Goal: Task Accomplishment & Management: Use online tool/utility

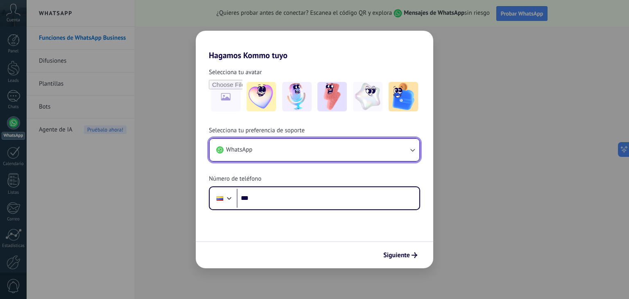
click at [415, 149] on icon "button" at bounding box center [412, 150] width 8 height 8
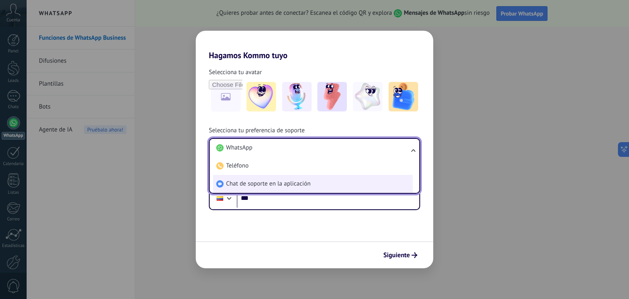
click at [275, 187] on span "Chat de soporte en la aplicación" at bounding box center [268, 184] width 84 height 8
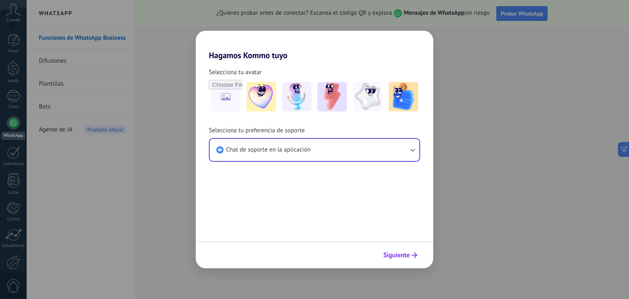
click at [401, 253] on span "Siguiente" at bounding box center [396, 255] width 27 height 6
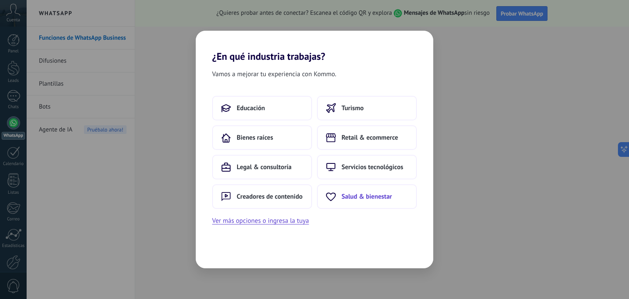
click at [363, 196] on span "Salud & bienestar" at bounding box center [366, 196] width 50 height 8
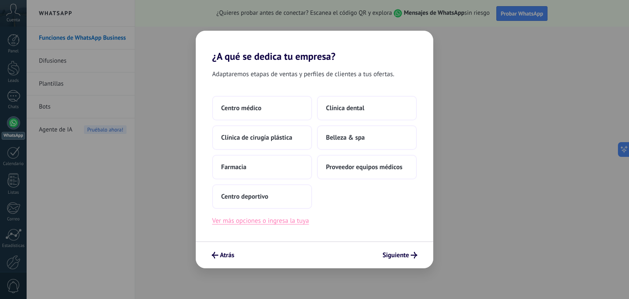
click at [288, 220] on button "Ver más opciones o ingresa la tuya" at bounding box center [260, 220] width 97 height 11
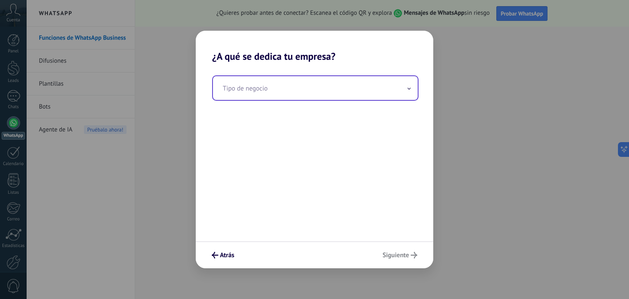
click at [401, 90] on input "text" at bounding box center [315, 88] width 205 height 24
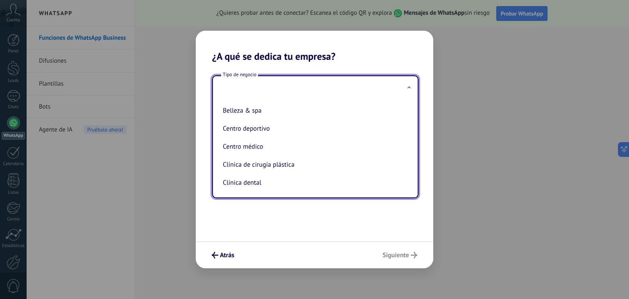
click at [250, 80] on input "text" at bounding box center [315, 88] width 205 height 24
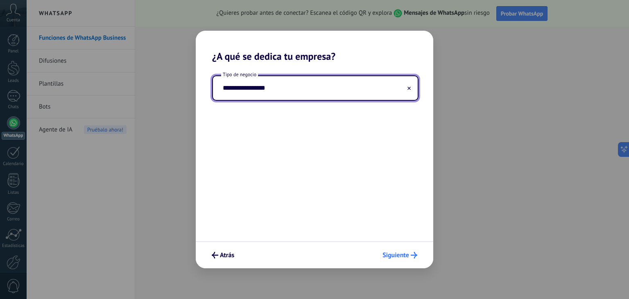
type input "**********"
click at [401, 257] on span "Siguiente" at bounding box center [395, 255] width 27 height 6
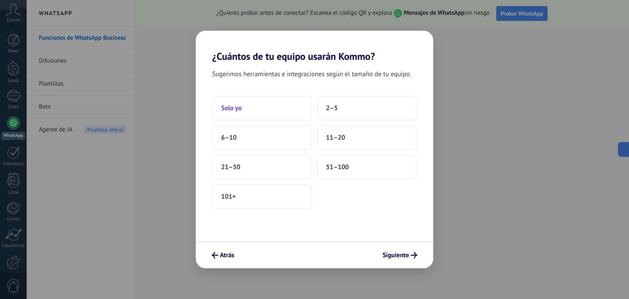
click at [232, 108] on span "Solo yo" at bounding box center [231, 108] width 20 height 8
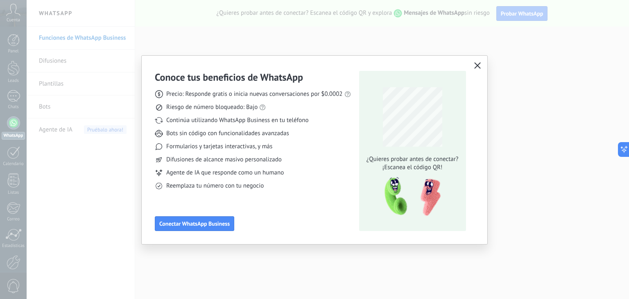
click at [478, 65] on icon "button" at bounding box center [477, 65] width 7 height 7
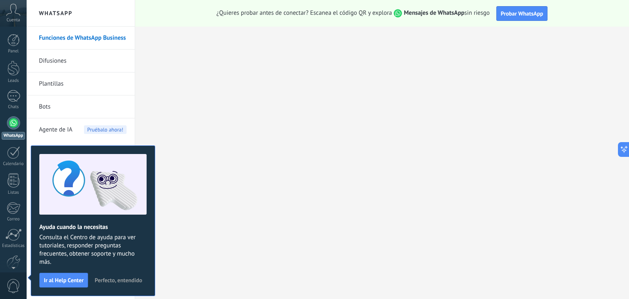
click at [128, 280] on span "Perfecto, entendido" at bounding box center [118, 280] width 47 height 6
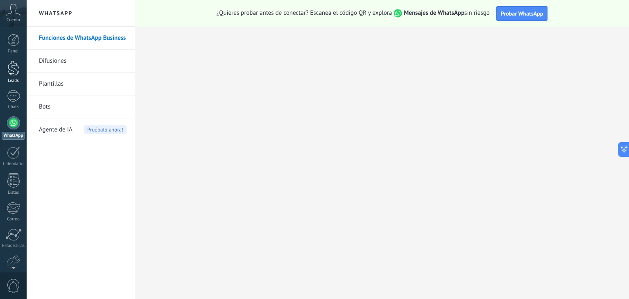
click at [10, 66] on div at bounding box center [13, 68] width 12 height 15
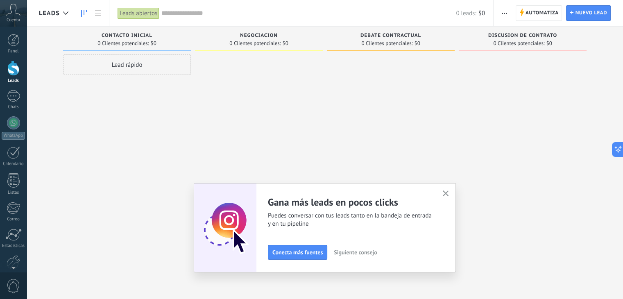
click at [449, 192] on use "button" at bounding box center [445, 193] width 6 height 6
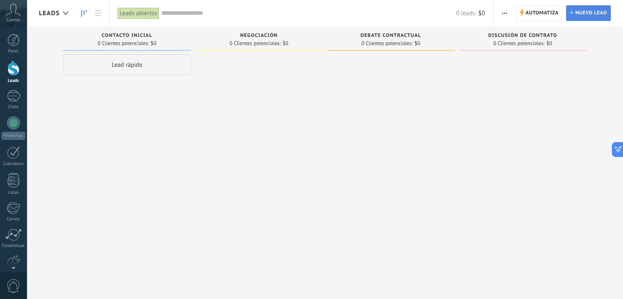
click at [603, 11] on span "Nuevo lead" at bounding box center [591, 13] width 32 height 15
click at [504, 13] on use "button" at bounding box center [503, 13] width 5 height 1
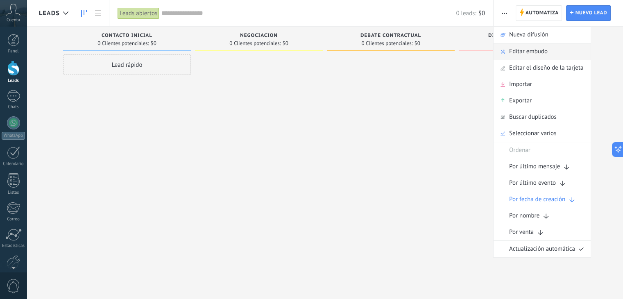
click at [529, 53] on span "Editar embudo" at bounding box center [528, 51] width 38 height 16
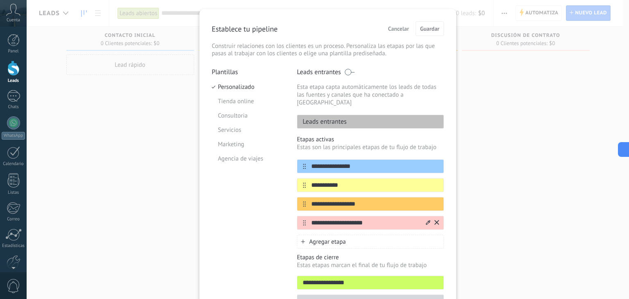
scroll to position [41, 0]
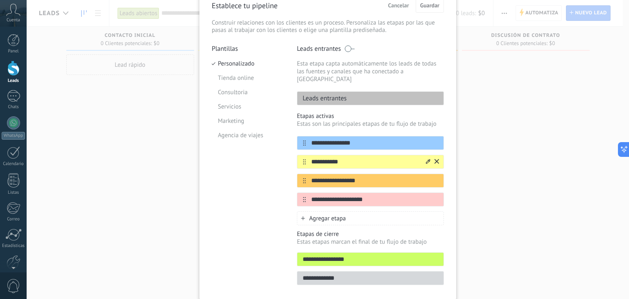
click at [352, 158] on input "**********" at bounding box center [365, 162] width 119 height 9
type input "*"
drag, startPoint x: 359, startPoint y: 133, endPoint x: 301, endPoint y: 137, distance: 57.5
click at [301, 137] on div "**********" at bounding box center [370, 143] width 147 height 14
type input "*****"
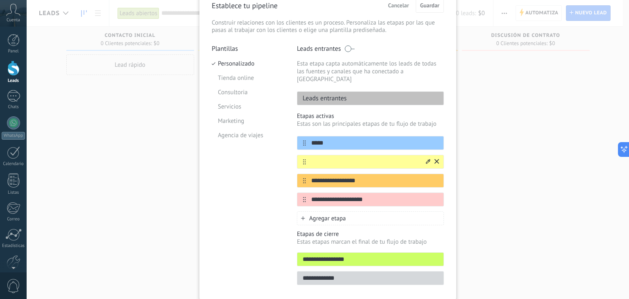
click at [323, 158] on input "text" at bounding box center [365, 162] width 119 height 9
type input "**********"
drag, startPoint x: 365, startPoint y: 169, endPoint x: 303, endPoint y: 167, distance: 61.9
click at [303, 174] on div "**********" at bounding box center [370, 181] width 147 height 14
type input "**********"
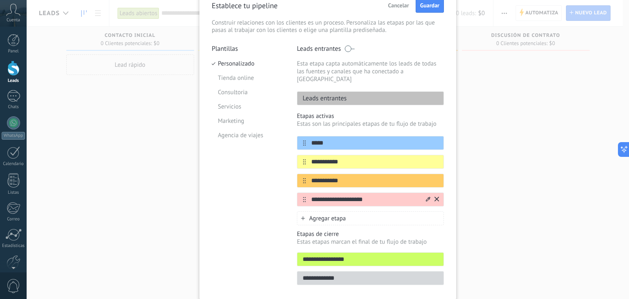
click at [354, 195] on input "**********" at bounding box center [365, 199] width 119 height 9
click at [436, 196] on icon at bounding box center [436, 198] width 5 height 5
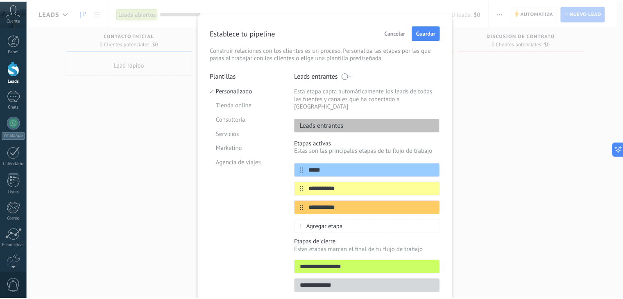
scroll to position [0, 0]
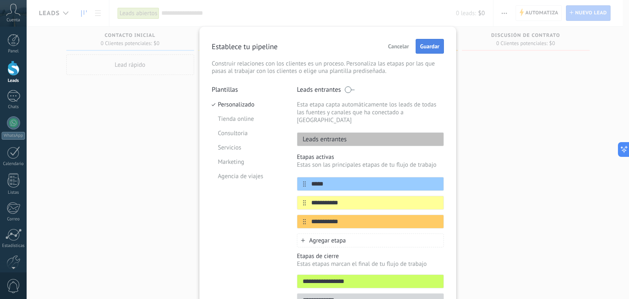
click at [432, 41] on button "Guardar" at bounding box center [429, 46] width 28 height 15
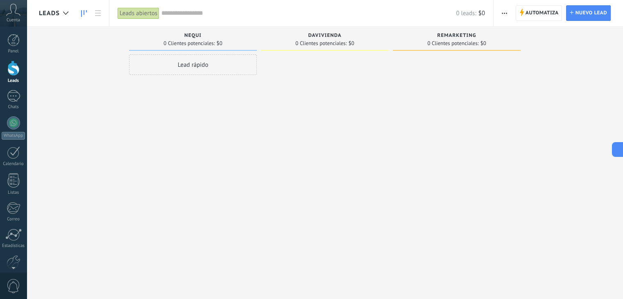
click at [174, 12] on input "text" at bounding box center [308, 13] width 294 height 9
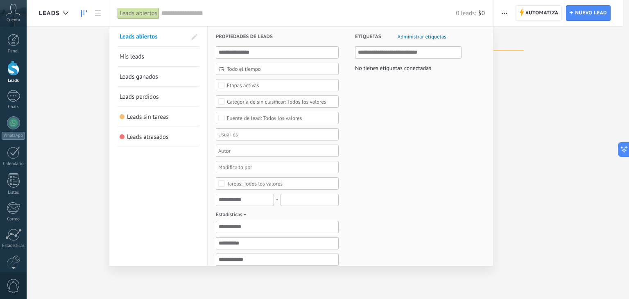
click at [255, 11] on input "text" at bounding box center [308, 13] width 294 height 9
click at [91, 53] on div at bounding box center [314, 149] width 629 height 299
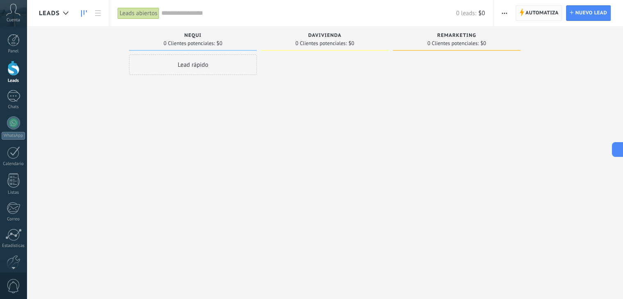
click at [533, 8] on span "Automatiza" at bounding box center [541, 13] width 33 height 15
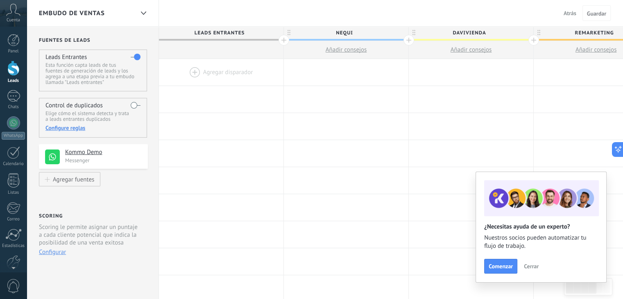
click at [195, 68] on div at bounding box center [221, 72] width 124 height 27
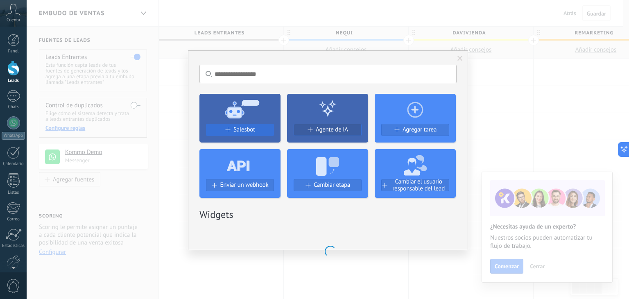
click at [237, 128] on span "Salesbot" at bounding box center [244, 129] width 22 height 7
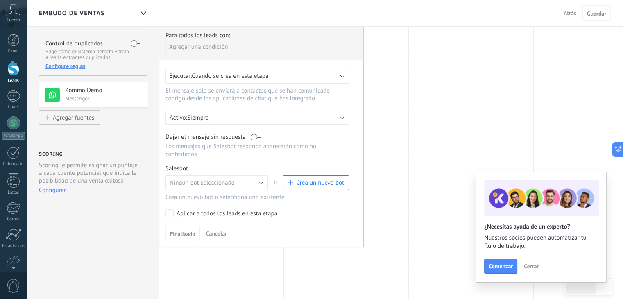
scroll to position [82, 0]
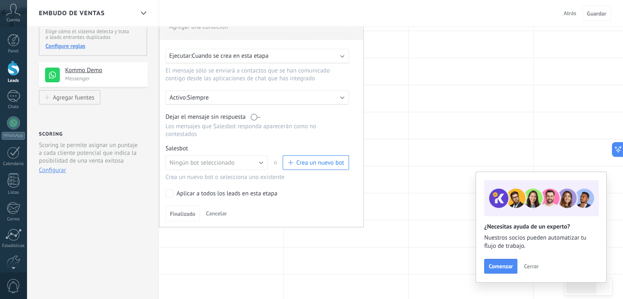
click at [327, 159] on span "Crea un nuevo bot" at bounding box center [320, 163] width 48 height 8
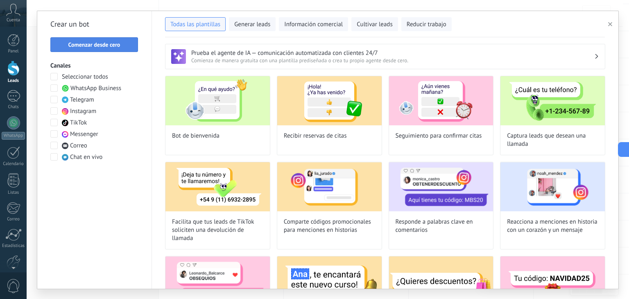
click at [91, 43] on span "Comenzar desde cero" at bounding box center [94, 45] width 52 height 6
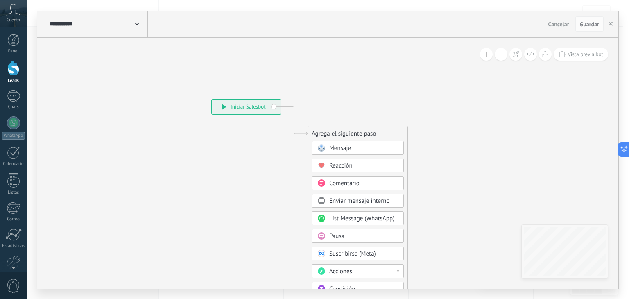
click at [260, 104] on div "**********" at bounding box center [246, 106] width 69 height 15
click at [274, 107] on div "**********" at bounding box center [246, 106] width 69 height 15
click at [139, 25] on div "**********" at bounding box center [97, 24] width 100 height 26
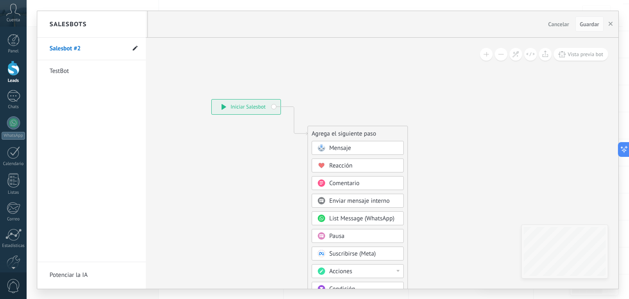
click at [137, 50] on icon at bounding box center [135, 47] width 5 height 5
type input "*"
type input "**********"
click at [167, 109] on div at bounding box center [327, 150] width 581 height 278
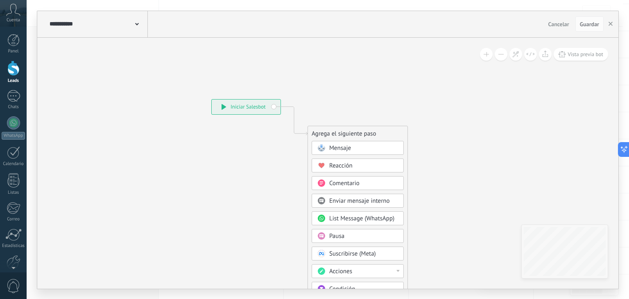
click at [136, 27] on span at bounding box center [137, 24] width 4 height 8
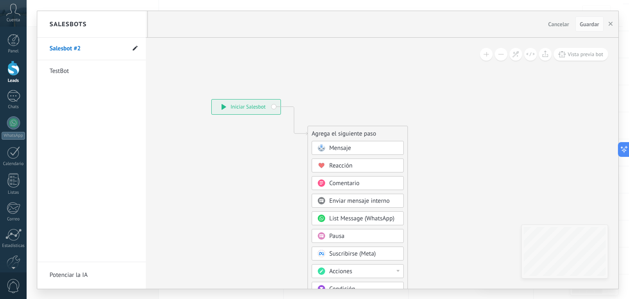
click at [135, 49] on use at bounding box center [135, 47] width 5 height 5
drag, startPoint x: 98, startPoint y: 45, endPoint x: 41, endPoint y: 51, distance: 57.6
click at [41, 51] on li "**********" at bounding box center [91, 49] width 108 height 23
type input "**********"
click at [135, 44] on span at bounding box center [134, 48] width 9 height 10
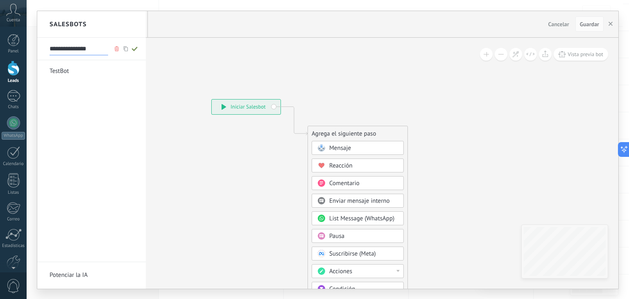
type input "**********"
click at [144, 105] on div "Ebook saludable TestBot" at bounding box center [91, 150] width 108 height 224
click at [609, 24] on div at bounding box center [327, 150] width 581 height 278
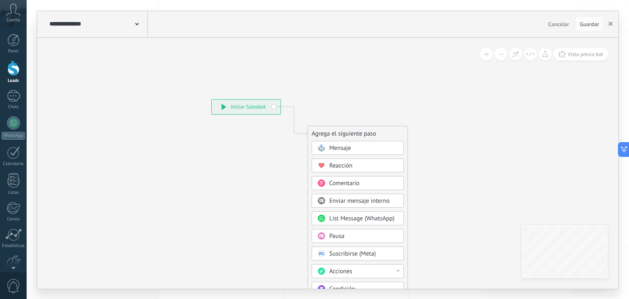
click at [611, 24] on use "button" at bounding box center [610, 24] width 4 height 4
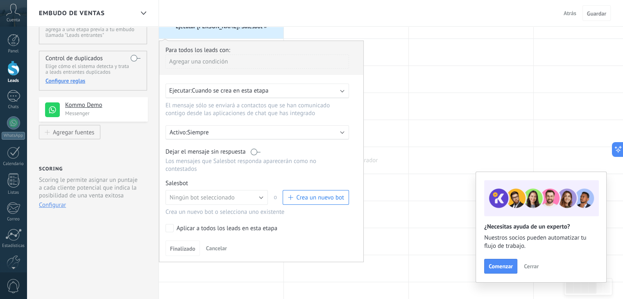
scroll to position [0, 0]
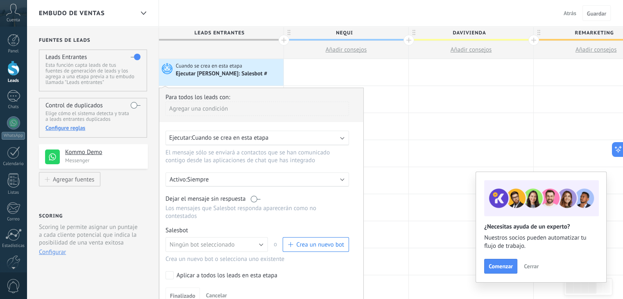
click at [530, 268] on span "Cerrar" at bounding box center [531, 266] width 15 height 6
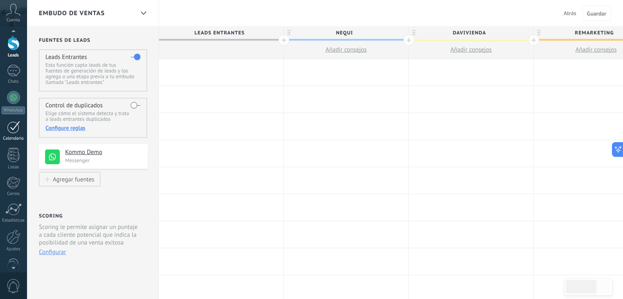
scroll to position [41, 0]
click at [18, 226] on div at bounding box center [14, 221] width 14 height 14
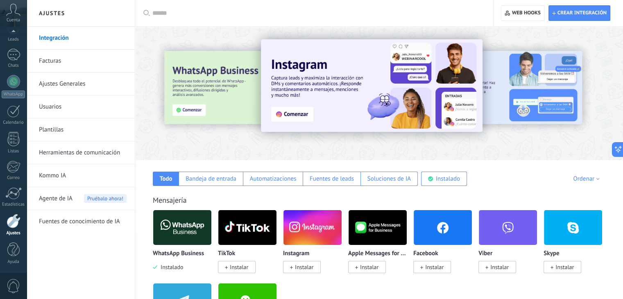
click at [108, 154] on link "Herramientas de comunicación" at bounding box center [83, 152] width 88 height 23
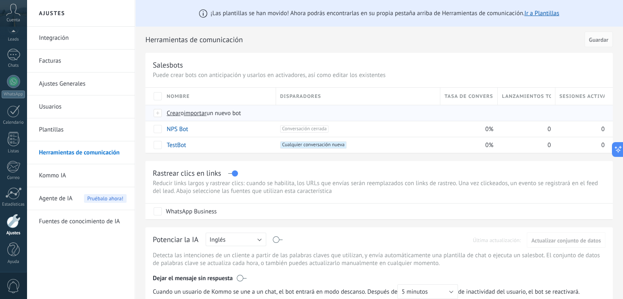
click at [205, 115] on span "importar" at bounding box center [195, 113] width 23 height 8
click at [0, 0] on input "importar un nuevo bot" at bounding box center [0, 0] width 0 height 0
click at [200, 111] on span "importar" at bounding box center [195, 113] width 23 height 8
click at [0, 0] on input "importar un nuevo bot" at bounding box center [0, 0] width 0 height 0
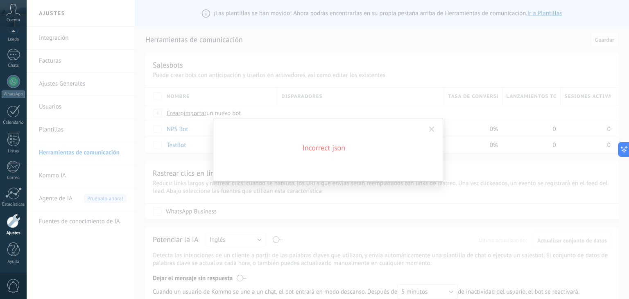
click at [435, 129] on span at bounding box center [432, 129] width 14 height 14
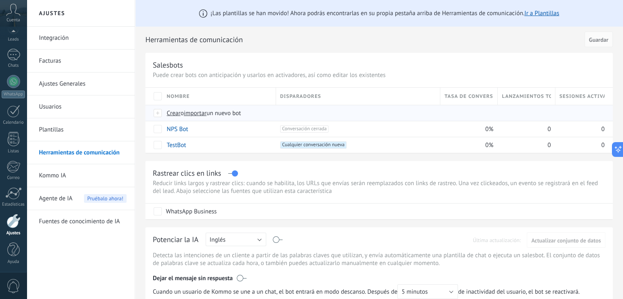
click at [170, 113] on span "Crear" at bounding box center [174, 113] width 14 height 8
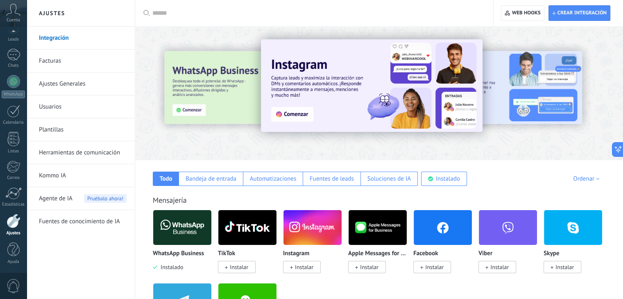
click at [74, 152] on link "Herramientas de comunicación" at bounding box center [83, 152] width 88 height 23
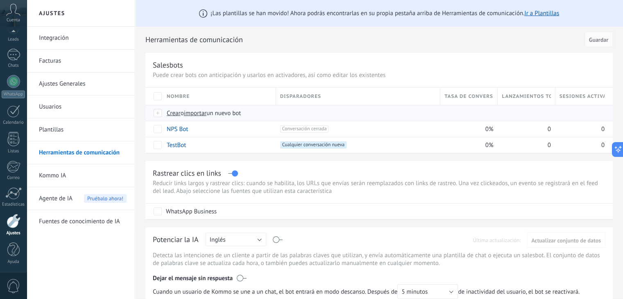
click at [197, 111] on span "importar" at bounding box center [195, 113] width 23 height 8
click at [0, 0] on input "importar un nuevo bot" at bounding box center [0, 0] width 0 height 0
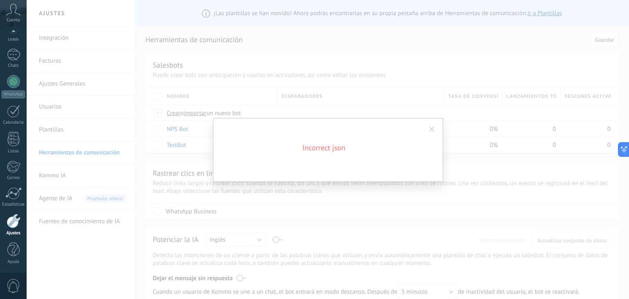
click at [433, 129] on span at bounding box center [431, 129] width 5 height 6
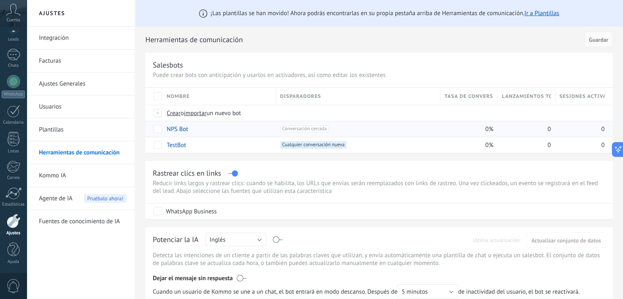
click at [328, 124] on div "+1 Conversación cerrada +0" at bounding box center [356, 129] width 160 height 16
click at [302, 127] on span "Conversación cerrada +0" at bounding box center [304, 128] width 49 height 7
click at [198, 113] on span "importar" at bounding box center [195, 113] width 23 height 8
click at [0, 0] on input "importar un nuevo bot" at bounding box center [0, 0] width 0 height 0
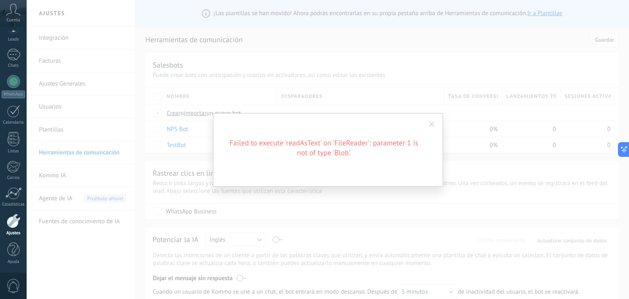
click at [430, 124] on span at bounding box center [431, 125] width 5 height 6
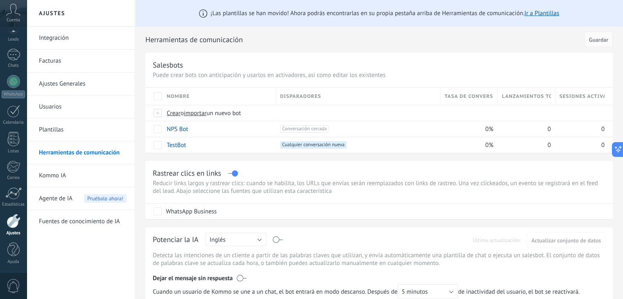
click at [17, 230] on div "Ajustes" at bounding box center [14, 232] width 24 height 5
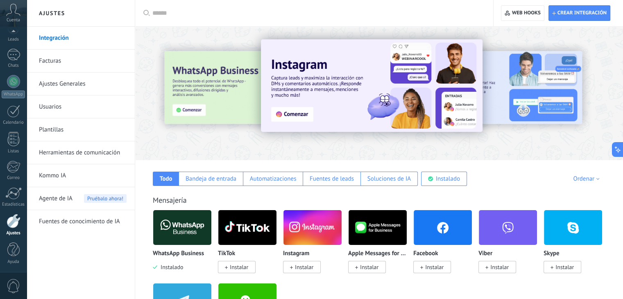
click at [62, 152] on link "Herramientas de comunicación" at bounding box center [83, 152] width 88 height 23
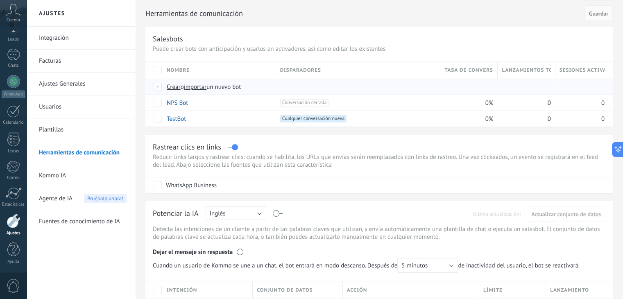
scroll to position [41, 0]
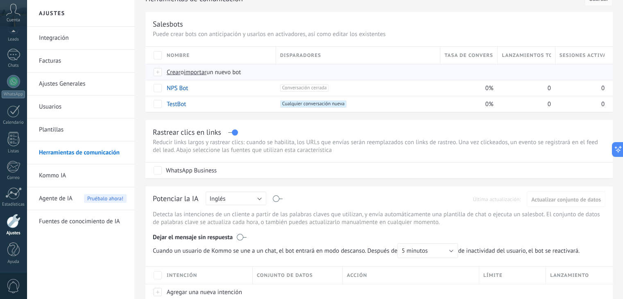
click at [196, 69] on span "importar" at bounding box center [195, 72] width 23 height 8
click at [0, 0] on input "importar un nuevo bot" at bounding box center [0, 0] width 0 height 0
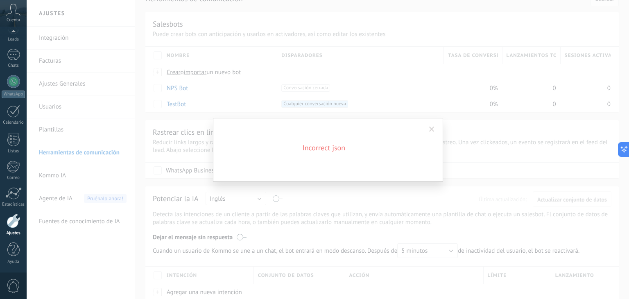
click at [438, 125] on div "Incorrect json" at bounding box center [328, 150] width 230 height 64
click at [431, 130] on span at bounding box center [431, 129] width 5 height 6
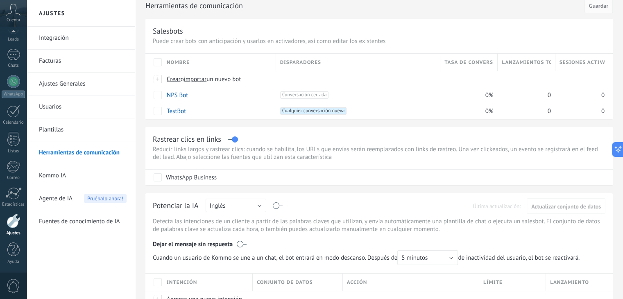
scroll to position [82, 0]
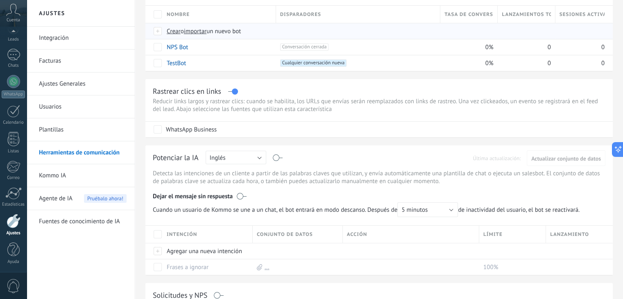
click at [202, 33] on span "importar" at bounding box center [195, 31] width 23 height 8
click at [0, 0] on input "importar un nuevo bot" at bounding box center [0, 0] width 0 height 0
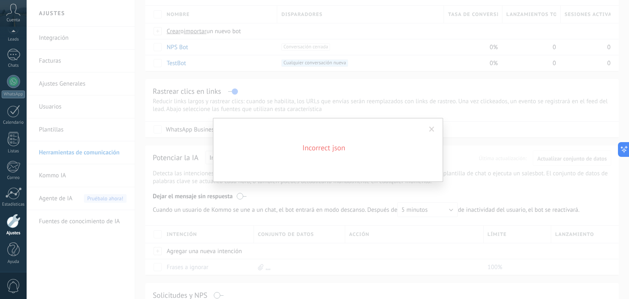
click at [434, 128] on span at bounding box center [432, 129] width 14 height 14
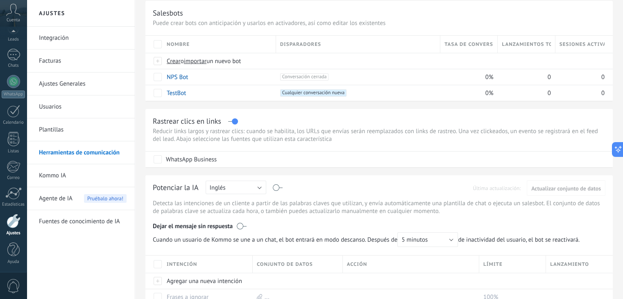
scroll to position [0, 0]
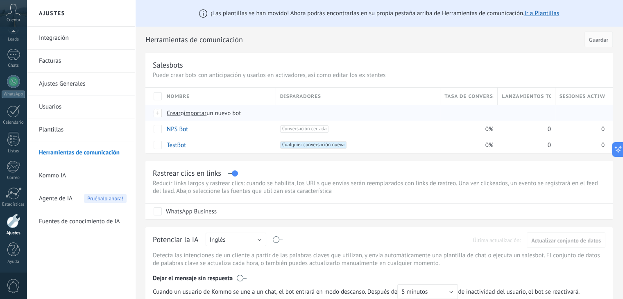
click at [194, 113] on span "importar" at bounding box center [195, 113] width 23 height 8
click at [0, 0] on input "importar un nuevo bot" at bounding box center [0, 0] width 0 height 0
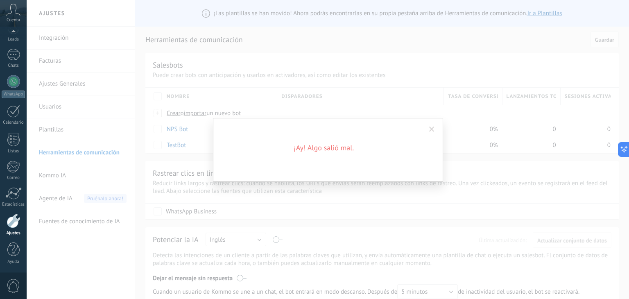
click at [436, 130] on span at bounding box center [432, 129] width 14 height 14
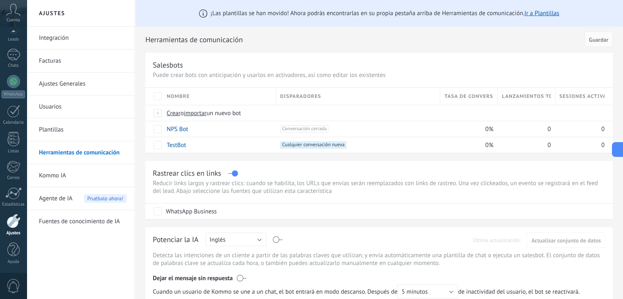
click at [8, 9] on icon at bounding box center [13, 10] width 14 height 12
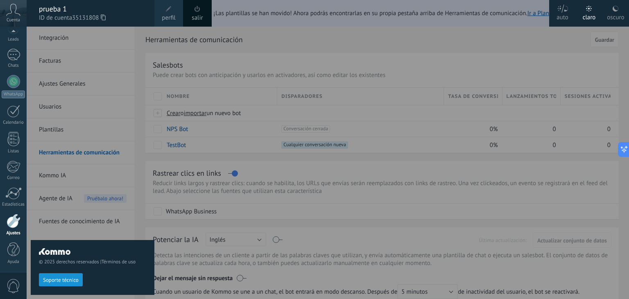
click at [47, 11] on div "prueba 1" at bounding box center [92, 9] width 107 height 9
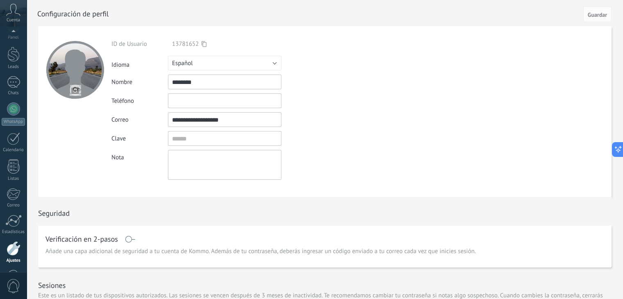
scroll to position [41, 0]
click at [11, 219] on div at bounding box center [14, 221] width 14 height 14
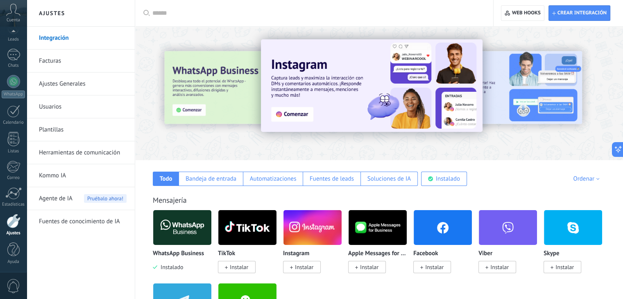
click at [82, 148] on link "Herramientas de comunicación" at bounding box center [83, 152] width 88 height 23
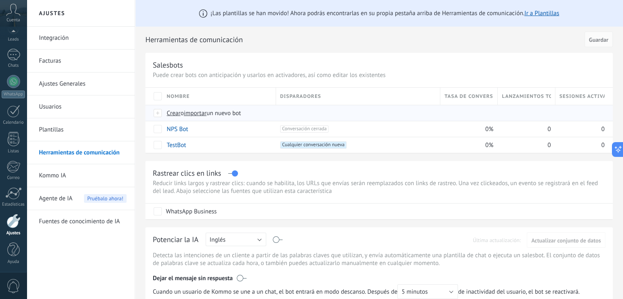
click at [192, 112] on span "importar" at bounding box center [195, 113] width 23 height 8
click at [0, 0] on input "importar un nuevo bot" at bounding box center [0, 0] width 0 height 0
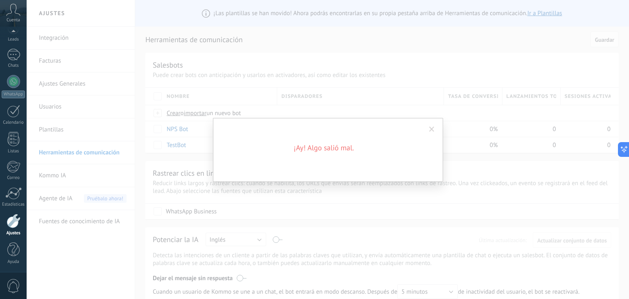
click at [434, 131] on span at bounding box center [431, 129] width 5 height 6
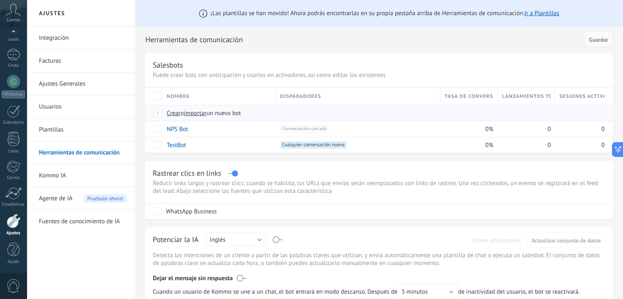
click at [196, 112] on span "importar" at bounding box center [195, 113] width 23 height 8
click at [0, 0] on input "importar un nuevo bot" at bounding box center [0, 0] width 0 height 0
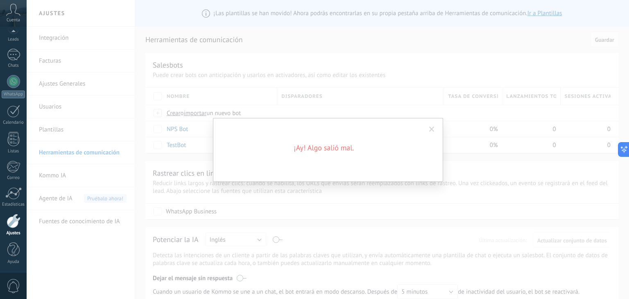
click at [430, 125] on span at bounding box center [432, 129] width 14 height 14
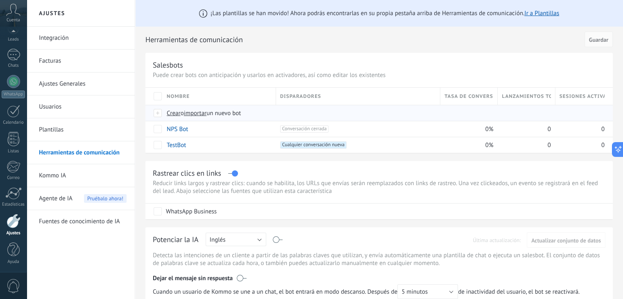
click at [202, 109] on span "importar" at bounding box center [195, 113] width 23 height 8
click at [0, 0] on input "importar un nuevo bot" at bounding box center [0, 0] width 0 height 0
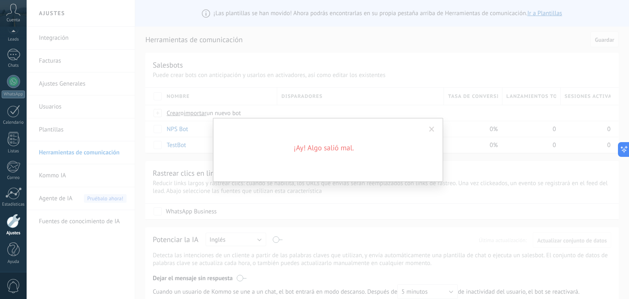
click at [432, 130] on span at bounding box center [431, 129] width 5 height 6
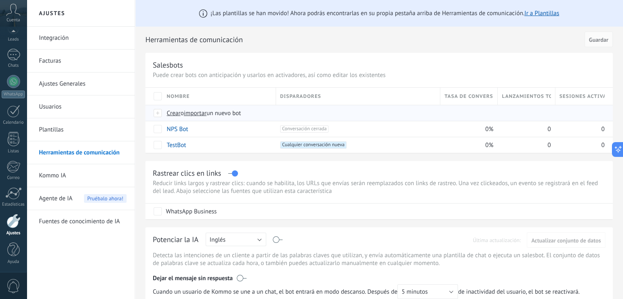
click at [190, 115] on span "importar" at bounding box center [195, 113] width 23 height 8
click at [0, 0] on input "importar un nuevo bot" at bounding box center [0, 0] width 0 height 0
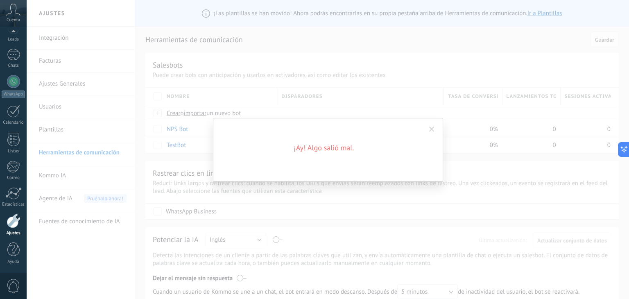
click at [431, 128] on span at bounding box center [431, 129] width 5 height 6
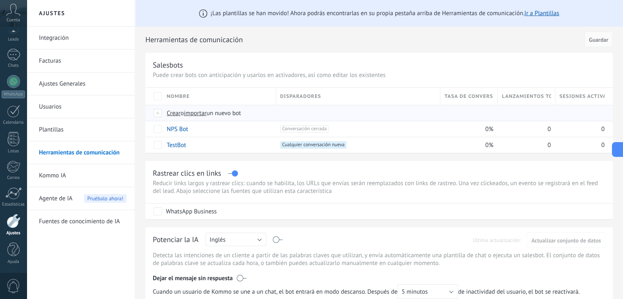
click at [197, 113] on span "importar" at bounding box center [195, 113] width 23 height 8
click at [0, 0] on input "importar un nuevo bot" at bounding box center [0, 0] width 0 height 0
click at [61, 130] on link "Plantillas" at bounding box center [83, 129] width 88 height 23
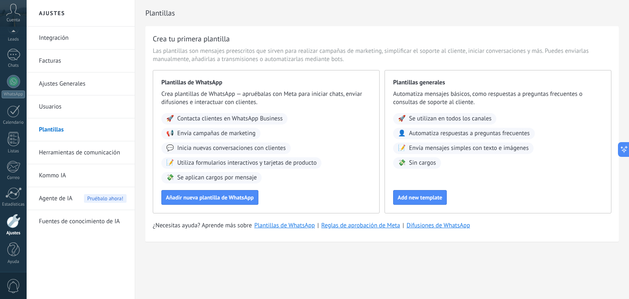
click at [111, 153] on link "Herramientas de comunicación" at bounding box center [83, 152] width 88 height 23
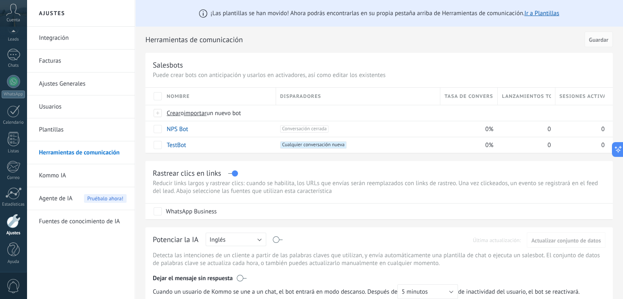
click at [537, 8] on div "¡Las plantillas se han movido! Ahora podrás encontrarlas en su propia pestaña a…" at bounding box center [379, 13] width 488 height 27
click at [542, 14] on link "Ir a Plantillas" at bounding box center [541, 13] width 35 height 8
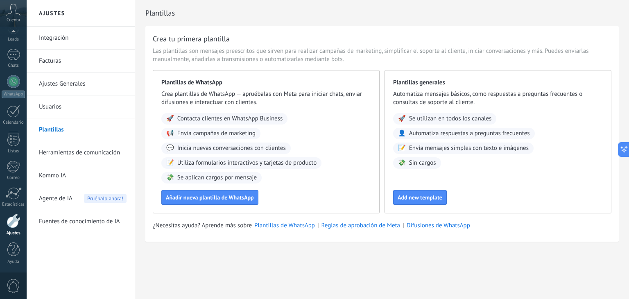
click at [101, 153] on link "Herramientas de comunicación" at bounding box center [83, 152] width 88 height 23
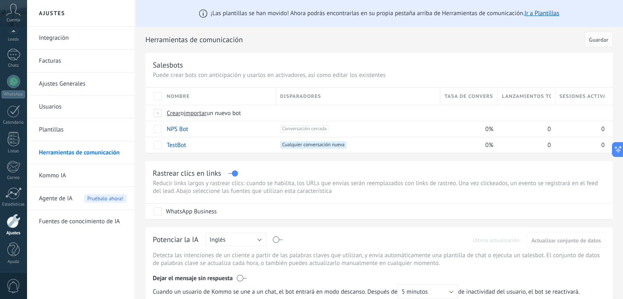
click at [59, 132] on link "Plantillas" at bounding box center [83, 129] width 88 height 23
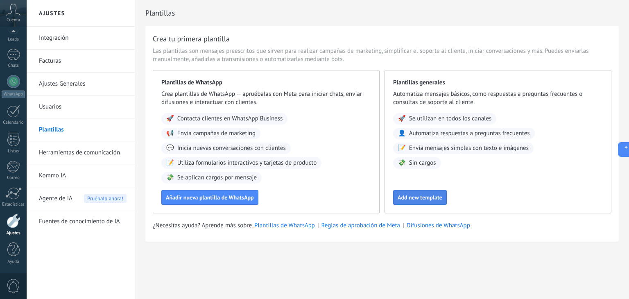
click at [432, 197] on span "Add new template" at bounding box center [419, 197] width 45 height 6
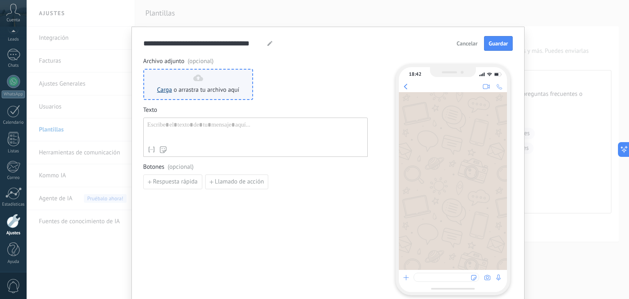
click at [165, 90] on link "Carga" at bounding box center [164, 90] width 15 height 8
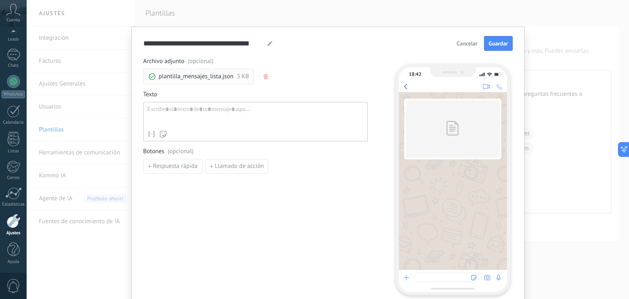
click at [264, 76] on icon "button" at bounding box center [266, 76] width 4 height 5
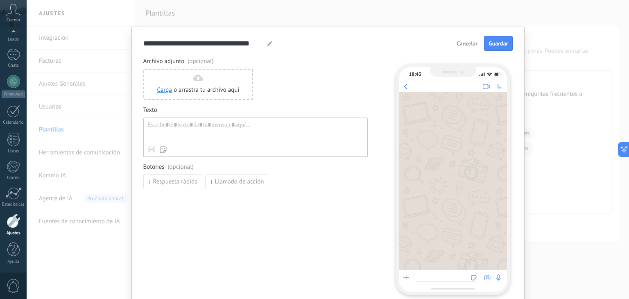
click at [560, 0] on div "**********" at bounding box center [328, 149] width 602 height 299
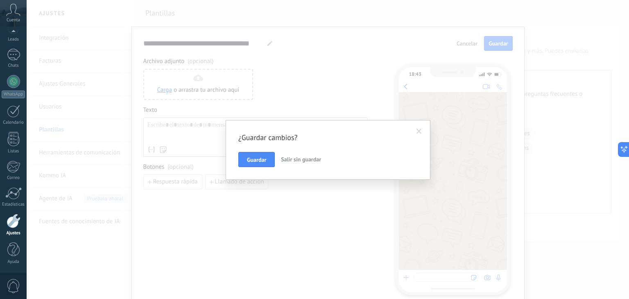
click at [301, 160] on span "Salir sin guardar" at bounding box center [301, 159] width 40 height 7
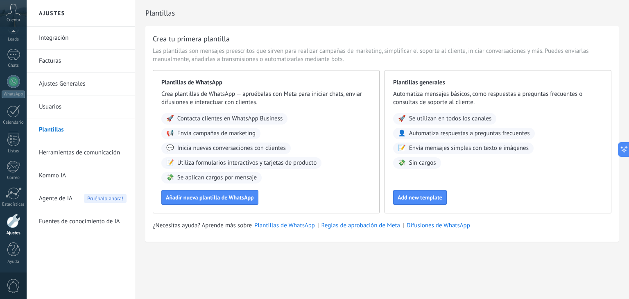
click at [56, 148] on link "Herramientas de comunicación" at bounding box center [83, 152] width 88 height 23
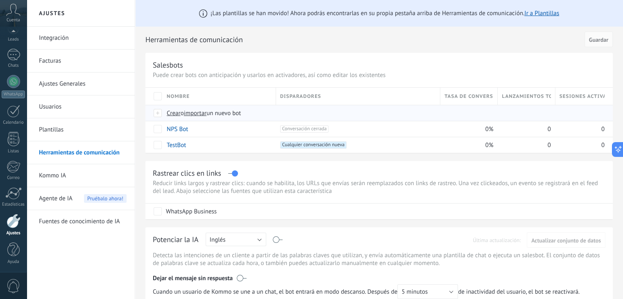
click at [199, 113] on span "importar" at bounding box center [195, 113] width 23 height 8
click at [0, 0] on input "importar un nuevo bot" at bounding box center [0, 0] width 0 height 0
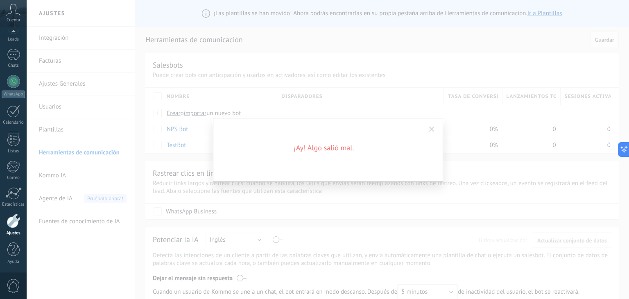
click at [425, 129] on span at bounding box center [432, 129] width 14 height 14
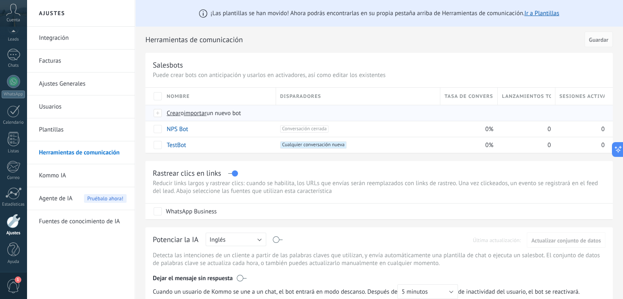
click at [203, 114] on span "importar" at bounding box center [195, 113] width 23 height 8
click at [0, 0] on input "importar un nuevo bot" at bounding box center [0, 0] width 0 height 0
click at [545, 9] on link "Ir a Plantillas" at bounding box center [541, 13] width 35 height 8
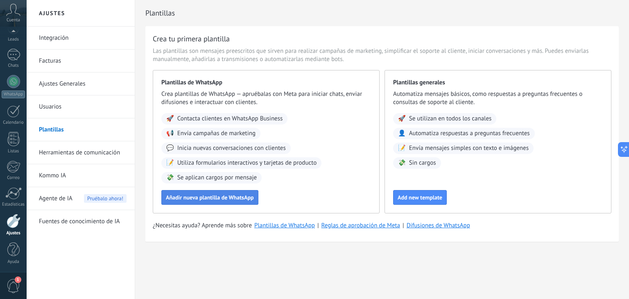
click at [185, 196] on span "Añadir nueva plantilla de WhatsApp" at bounding box center [210, 197] width 88 height 6
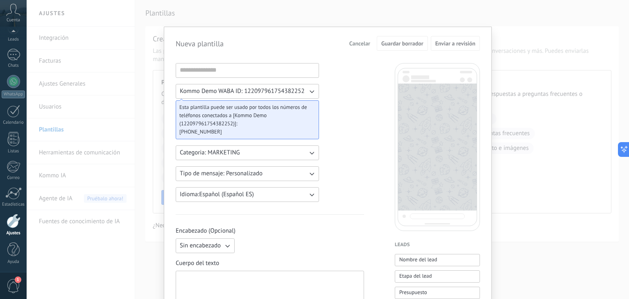
click at [538, 29] on div "Nueva plantilla Cancelar Guardar borrador Enviar a revisión Kommo Demo WABA ID:…" at bounding box center [328, 149] width 602 height 299
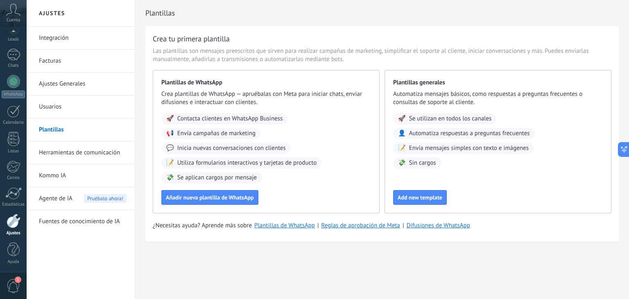
click at [63, 142] on link "Herramientas de comunicación" at bounding box center [83, 152] width 88 height 23
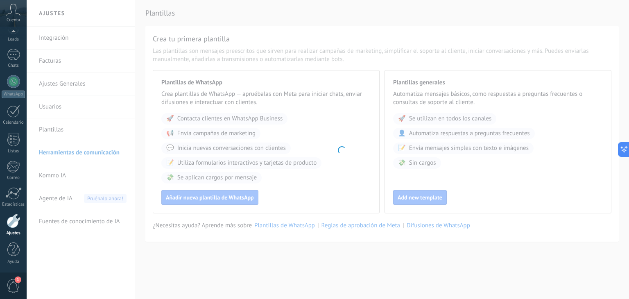
click at [72, 149] on body ".abccls-1,.abccls-2{fill-rule:evenodd}.abccls-2{fill:#fff} .abfcls-1{fill:none}…" at bounding box center [314, 149] width 629 height 299
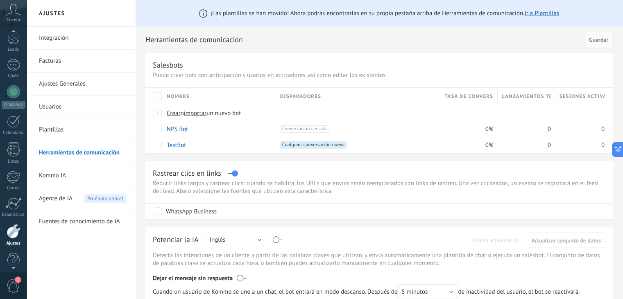
scroll to position [11, 0]
click at [13, 35] on div at bounding box center [13, 33] width 27 height 12
click at [19, 73] on div at bounding box center [13, 68] width 12 height 15
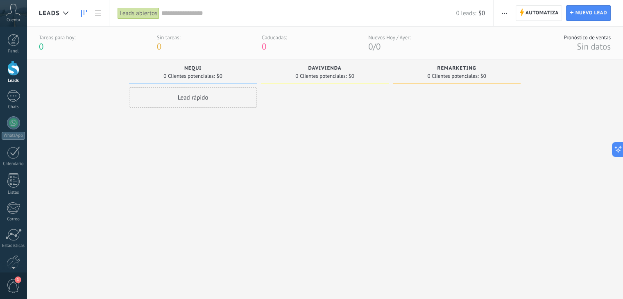
click at [201, 74] on span "0 Clientes potenciales:" at bounding box center [188, 76] width 51 height 5
click at [314, 71] on span "davivienda" at bounding box center [324, 68] width 33 height 6
click at [209, 101] on div "Lead rápido" at bounding box center [193, 97] width 128 height 20
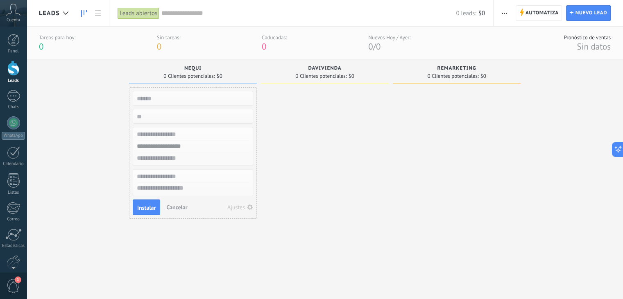
click at [358, 178] on div at bounding box center [325, 183] width 128 height 192
click at [12, 228] on link "Ajustes" at bounding box center [13, 225] width 27 height 22
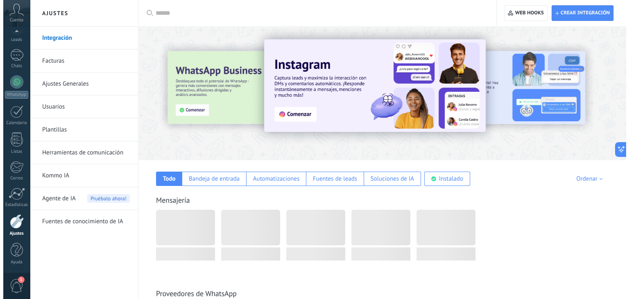
scroll to position [41, 0]
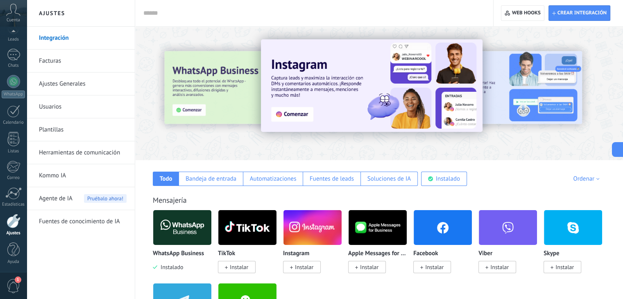
click at [71, 154] on link "Herramientas de comunicación" at bounding box center [83, 152] width 88 height 23
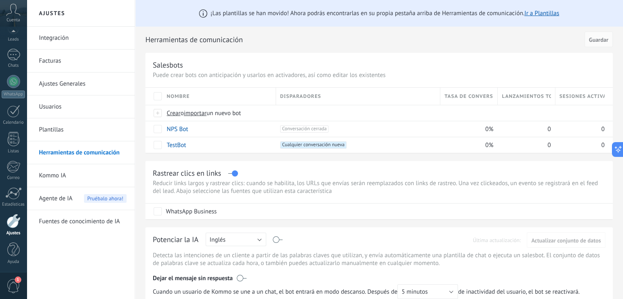
click at [306, 97] on span "Disparadores" at bounding box center [300, 97] width 41 height 8
click at [287, 131] on span "Conversación cerrada +0" at bounding box center [304, 128] width 49 height 7
click at [300, 143] on span "Cualquier conversación nueva +0" at bounding box center [313, 144] width 66 height 7
click at [196, 129] on span at bounding box center [194, 129] width 8 height 8
click at [275, 174] on div "Rastrear clics en links" at bounding box center [379, 172] width 452 height 9
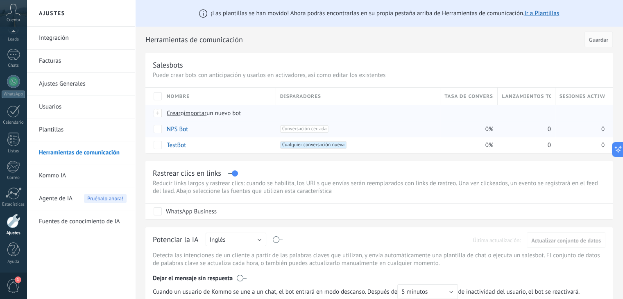
click at [177, 112] on span "Crear" at bounding box center [174, 113] width 14 height 8
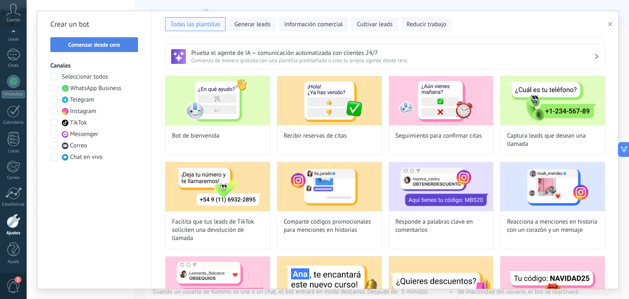
click at [88, 45] on span "Comenzar desde cero" at bounding box center [94, 45] width 52 height 6
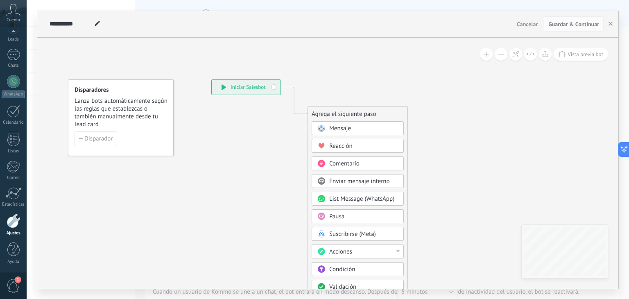
click at [239, 84] on div "**********" at bounding box center [246, 87] width 69 height 15
click at [270, 87] on div "**********" at bounding box center [246, 87] width 69 height 15
click at [273, 88] on div "**********" at bounding box center [246, 87] width 69 height 15
click at [334, 132] on div "Mensaje" at bounding box center [363, 128] width 69 height 8
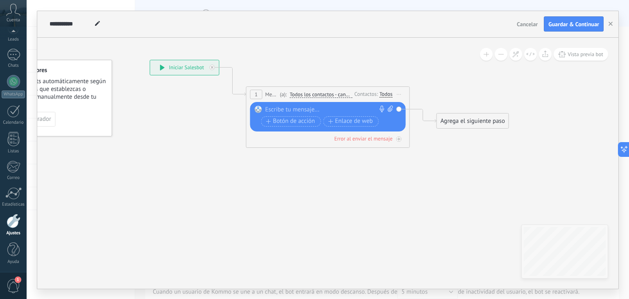
click at [284, 109] on div at bounding box center [326, 110] width 122 height 8
click at [269, 110] on div at bounding box center [326, 110] width 122 height 8
paste div
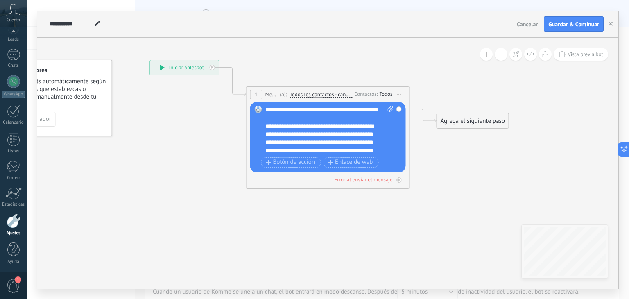
scroll to position [74, 0]
